Goal: Transaction & Acquisition: Obtain resource

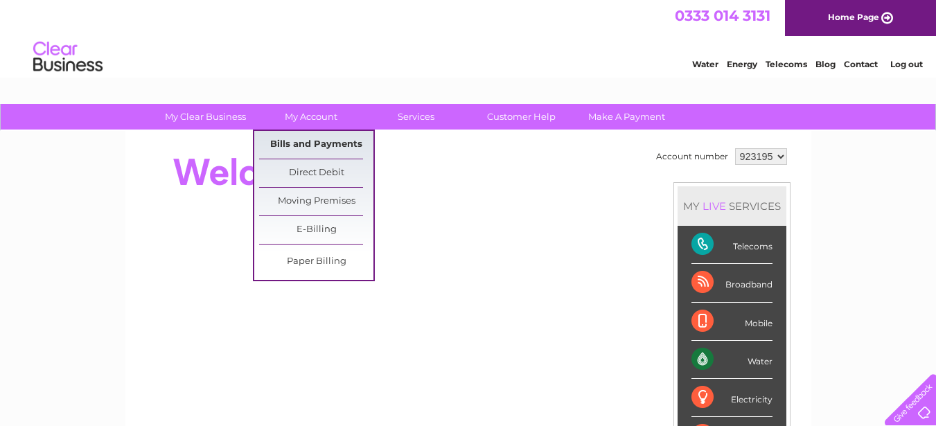
click at [315, 139] on link "Bills and Payments" at bounding box center [316, 145] width 114 height 28
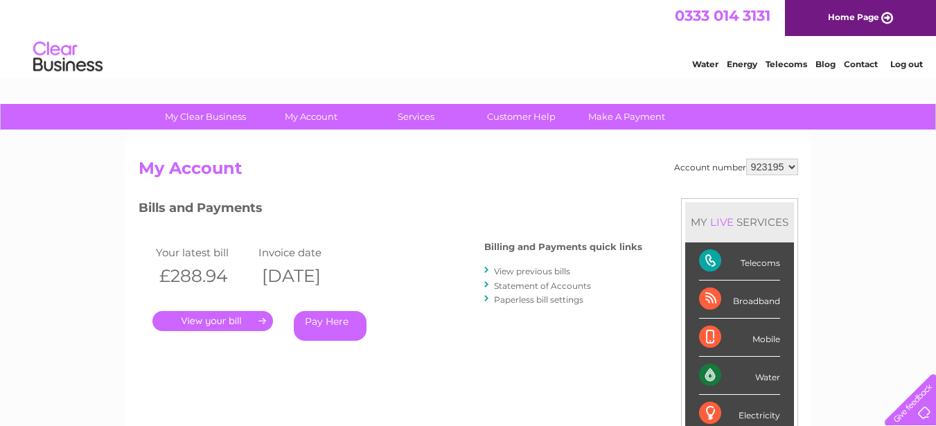
click at [212, 322] on link "." at bounding box center [212, 321] width 121 height 20
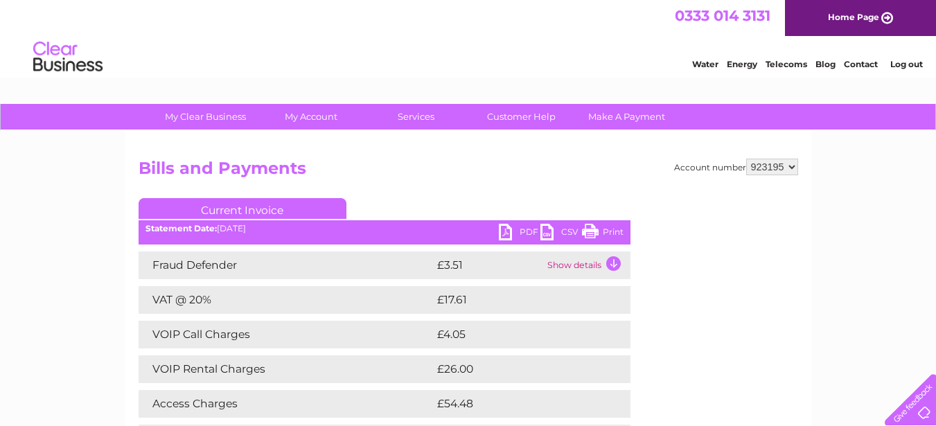
click at [595, 232] on link "Print" at bounding box center [603, 234] width 42 height 20
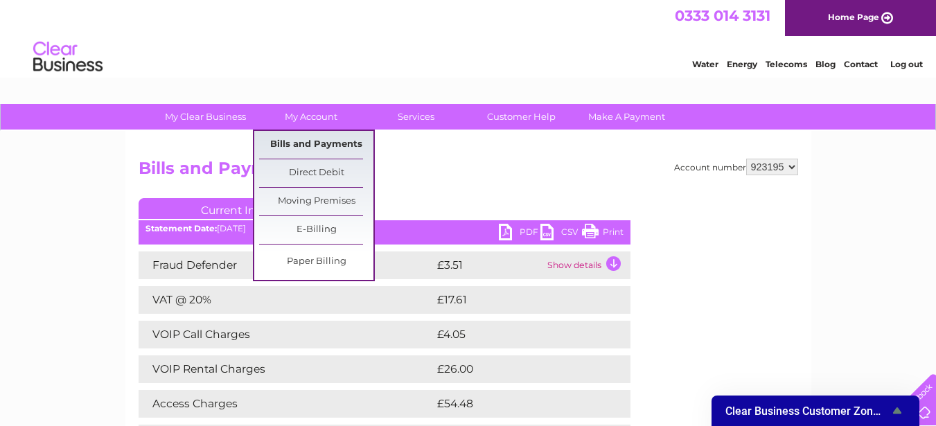
click at [308, 139] on link "Bills and Payments" at bounding box center [316, 145] width 114 height 28
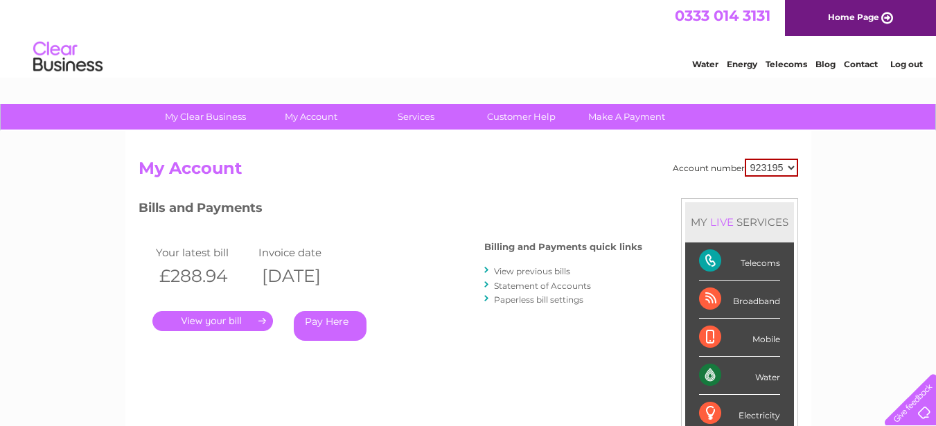
click at [522, 272] on link "View previous bills" at bounding box center [532, 271] width 76 height 10
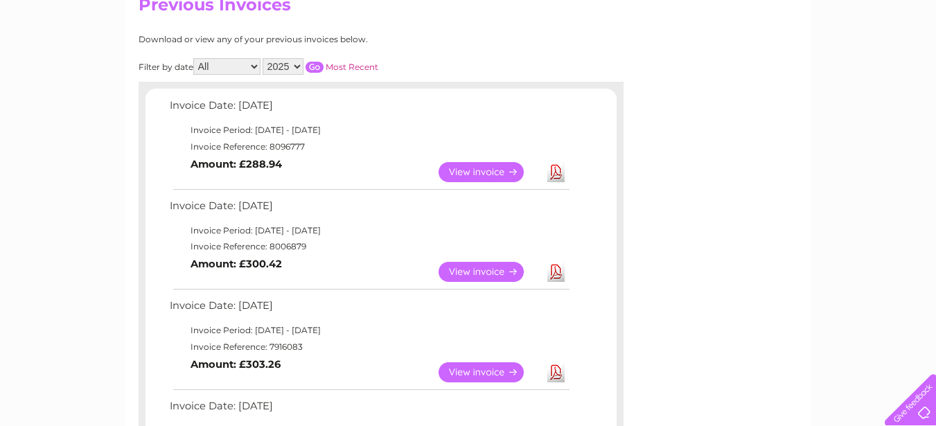
scroll to position [166, 0]
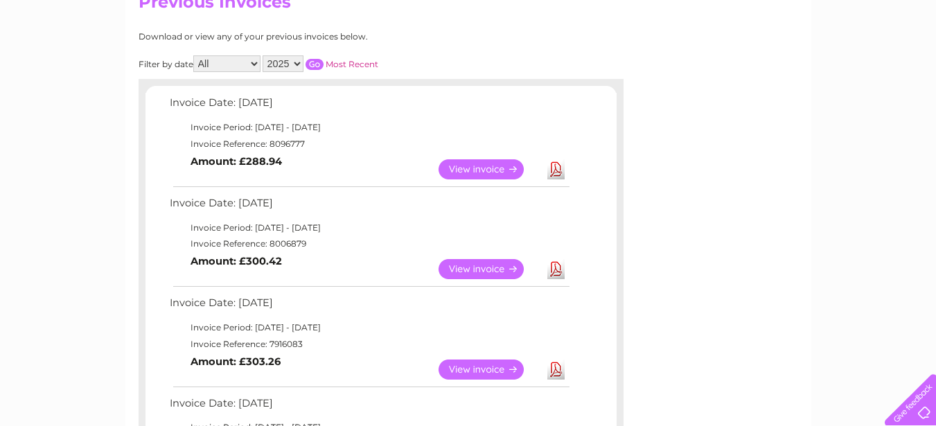
click at [559, 370] on link "Download" at bounding box center [556, 370] width 17 height 20
click at [498, 370] on link "View" at bounding box center [490, 370] width 102 height 20
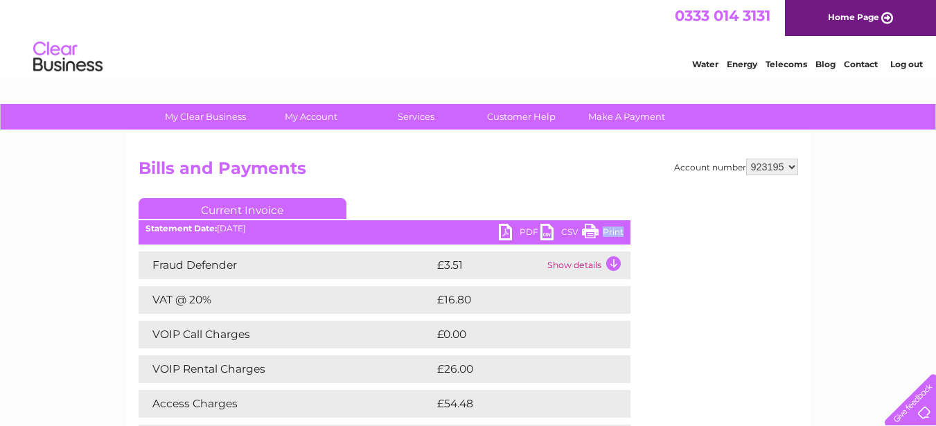
click at [591, 232] on link "Print" at bounding box center [603, 234] width 42 height 20
drag, startPoint x: 0, startPoint y: 0, endPoint x: 591, endPoint y: 232, distance: 634.3
click at [591, 232] on link "Print" at bounding box center [603, 234] width 42 height 20
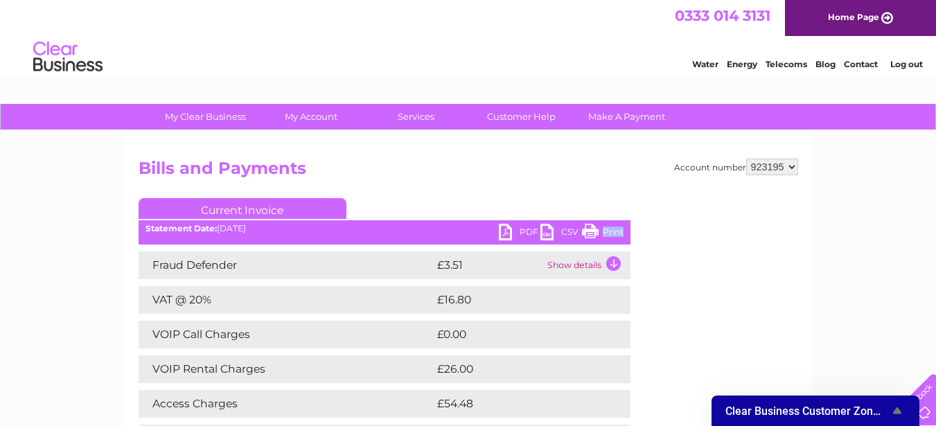
click at [598, 229] on link "Print" at bounding box center [603, 234] width 42 height 20
